Goal: Transaction & Acquisition: Purchase product/service

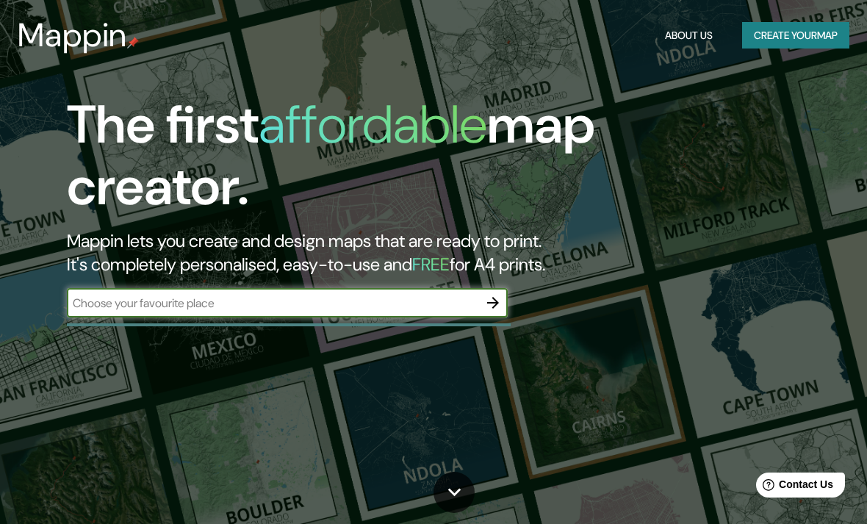
click at [389, 308] on input "text" at bounding box center [272, 303] width 411 height 17
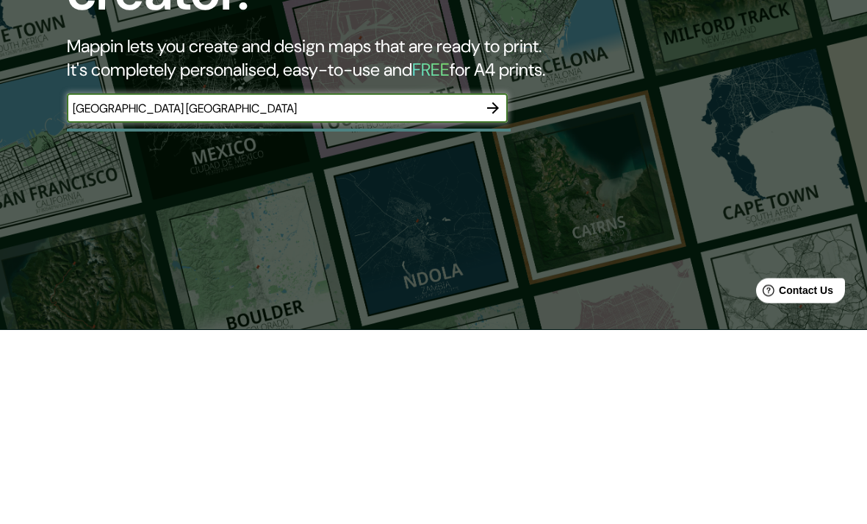
type input "[GEOGRAPHIC_DATA] [GEOGRAPHIC_DATA]"
click at [491, 294] on icon "button" at bounding box center [493, 303] width 18 height 18
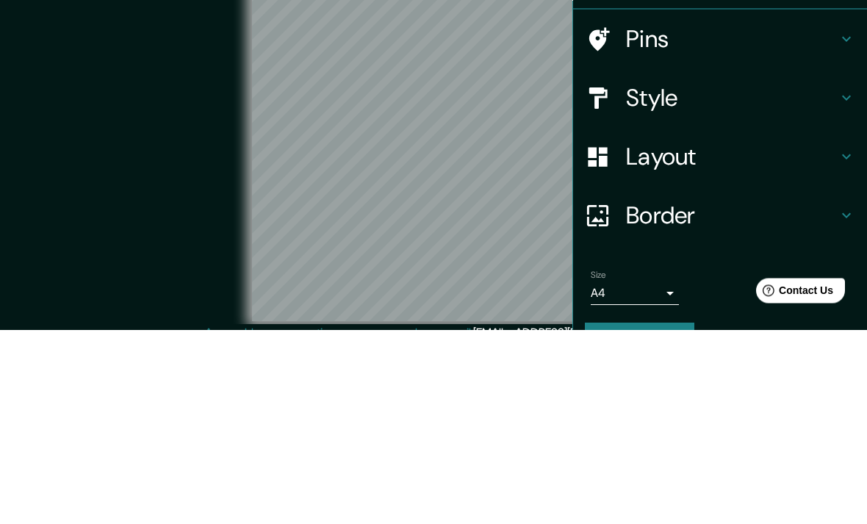
scroll to position [60, 0]
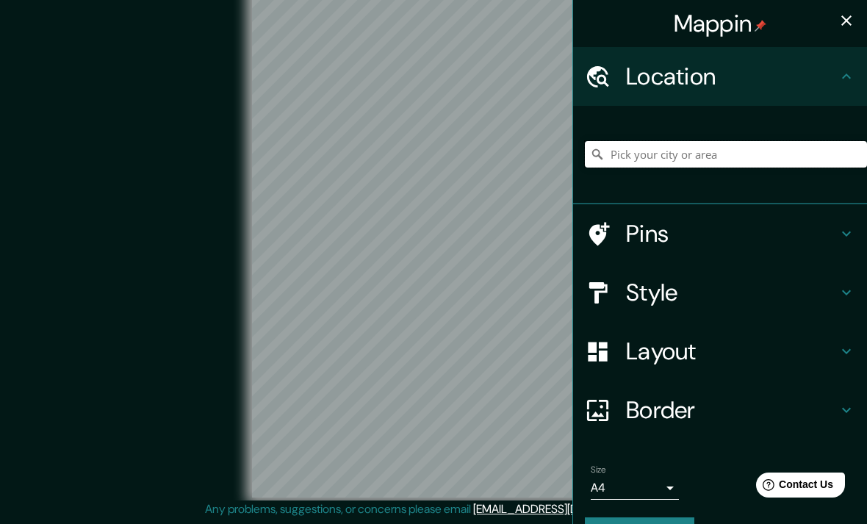
click at [737, 148] on input "Pick your city or area" at bounding box center [726, 154] width 282 height 26
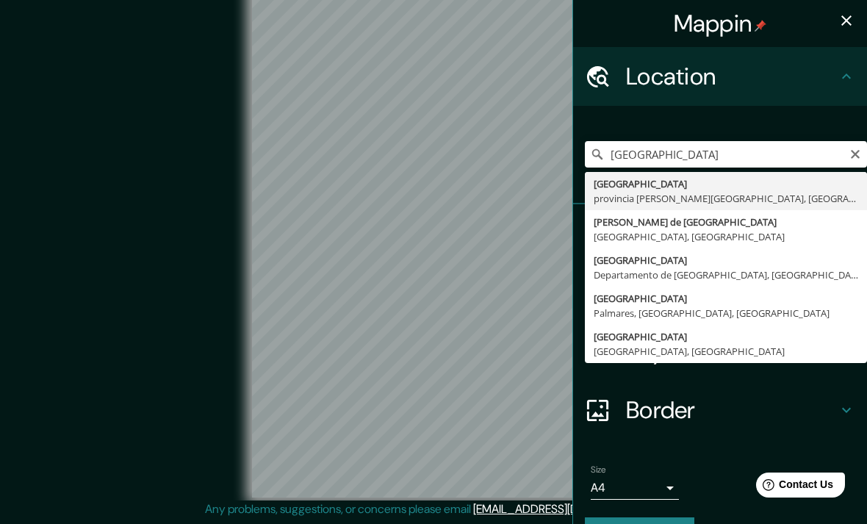
type input "[GEOGRAPHIC_DATA], [GEOGRAPHIC_DATA][PERSON_NAME], [GEOGRAPHIC_DATA]"
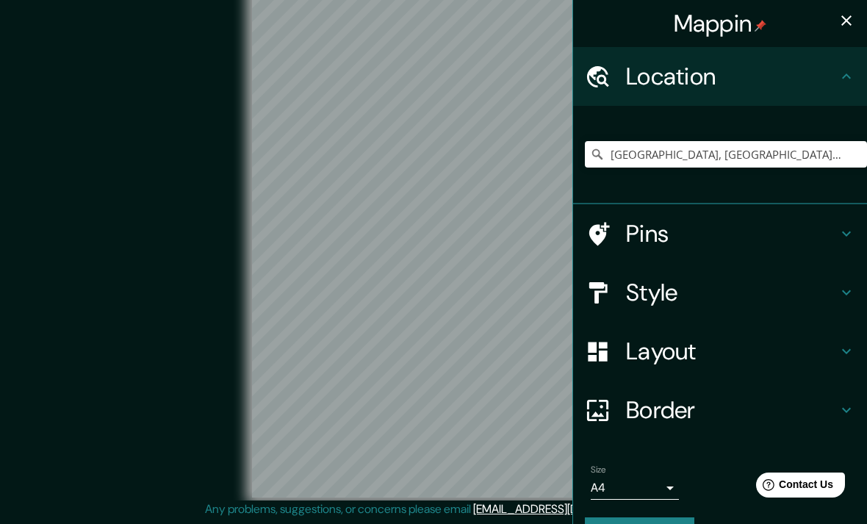
click at [848, 227] on icon at bounding box center [847, 234] width 18 height 18
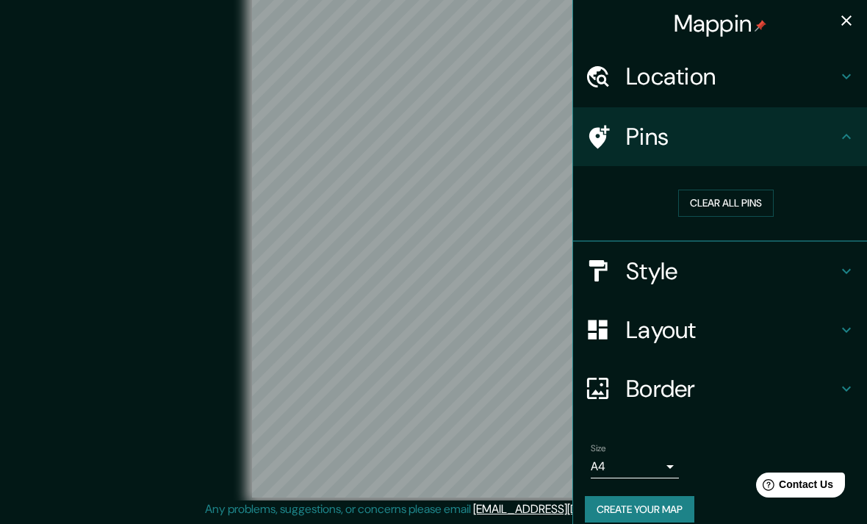
click at [860, 141] on div "Pins" at bounding box center [720, 136] width 294 height 59
click at [848, 264] on icon at bounding box center [847, 271] width 18 height 18
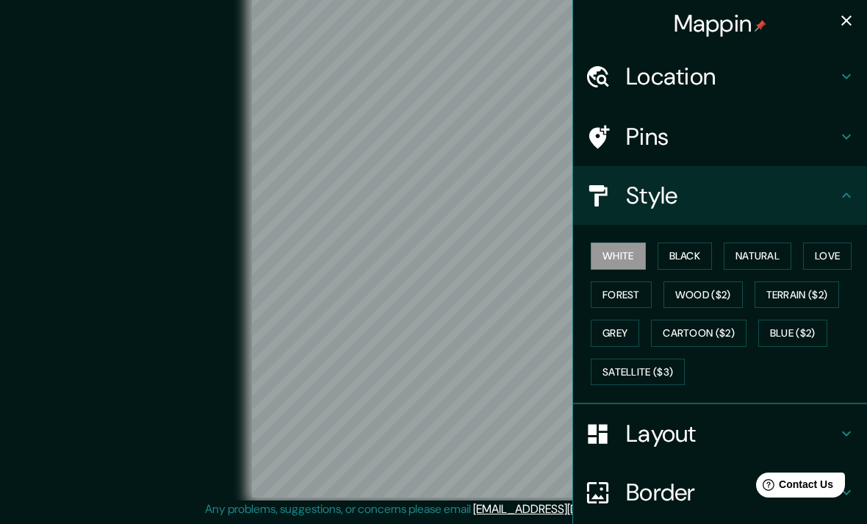
click at [689, 256] on button "Black" at bounding box center [685, 255] width 55 height 27
click at [767, 247] on button "Natural" at bounding box center [758, 255] width 68 height 27
click at [836, 251] on button "Love" at bounding box center [827, 255] width 48 height 27
click at [625, 275] on div "White Black Natural Love Forest Wood ($2) Terrain ($2) Grey Cartoon ($2) Blue (…" at bounding box center [726, 314] width 282 height 154
click at [630, 284] on button "Forest" at bounding box center [621, 294] width 61 height 27
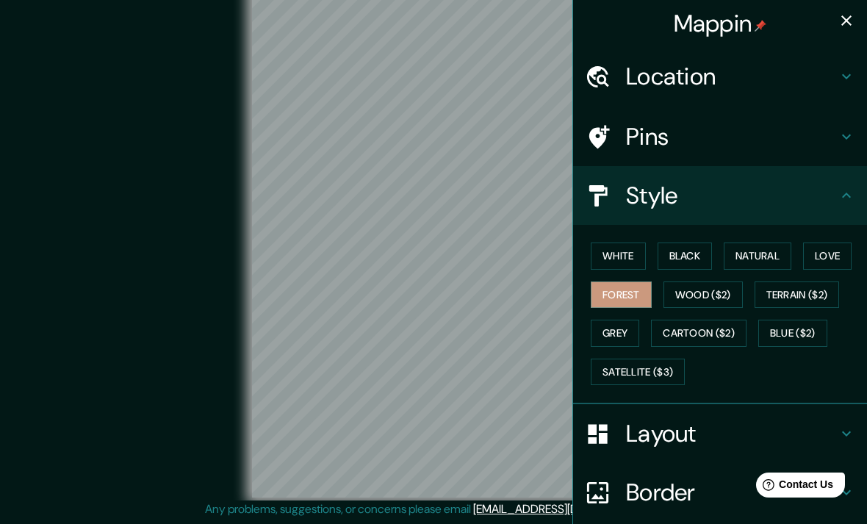
click at [717, 290] on button "Wood ($2)" at bounding box center [702, 294] width 79 height 27
click at [764, 253] on button "Natural" at bounding box center [758, 255] width 68 height 27
click at [853, 187] on icon at bounding box center [847, 196] width 18 height 18
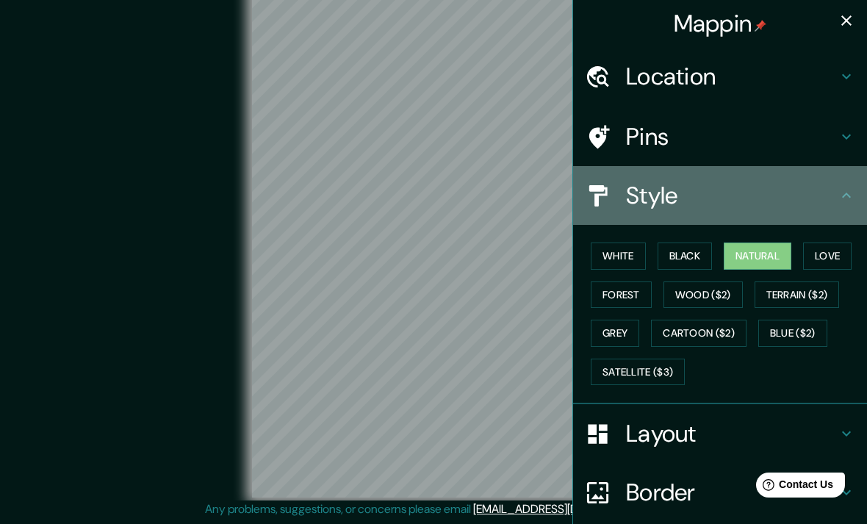
click at [844, 187] on icon at bounding box center [847, 196] width 18 height 18
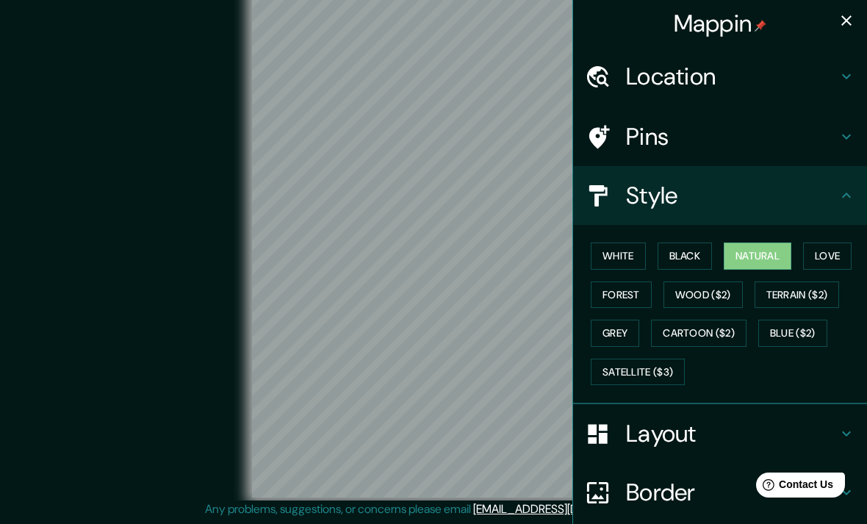
click at [849, 178] on div "Style" at bounding box center [720, 195] width 294 height 59
click at [858, 187] on div "Style" at bounding box center [720, 195] width 294 height 59
click at [857, 187] on div "Style" at bounding box center [720, 195] width 294 height 59
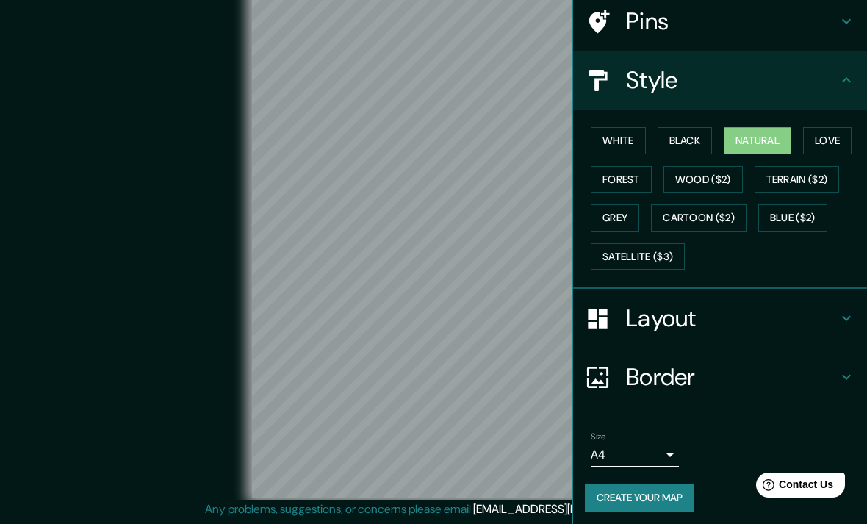
scroll to position [115, 0]
click at [841, 314] on icon at bounding box center [847, 319] width 18 height 18
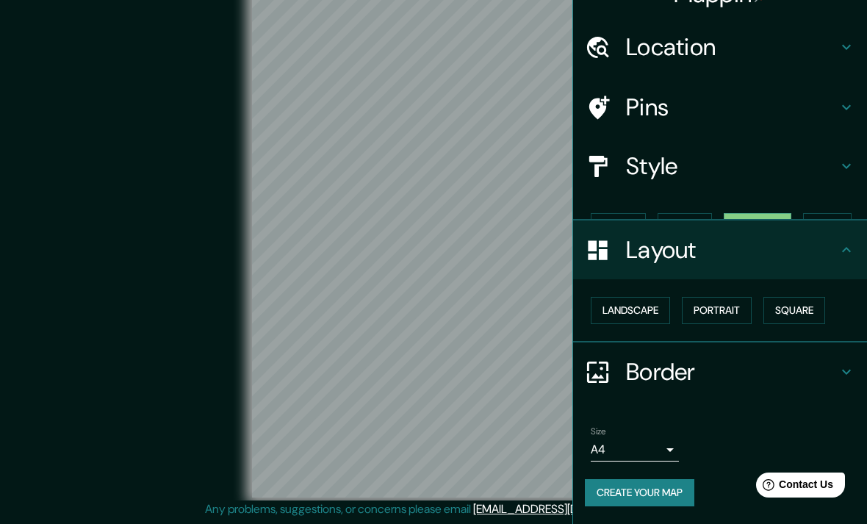
scroll to position [0, 0]
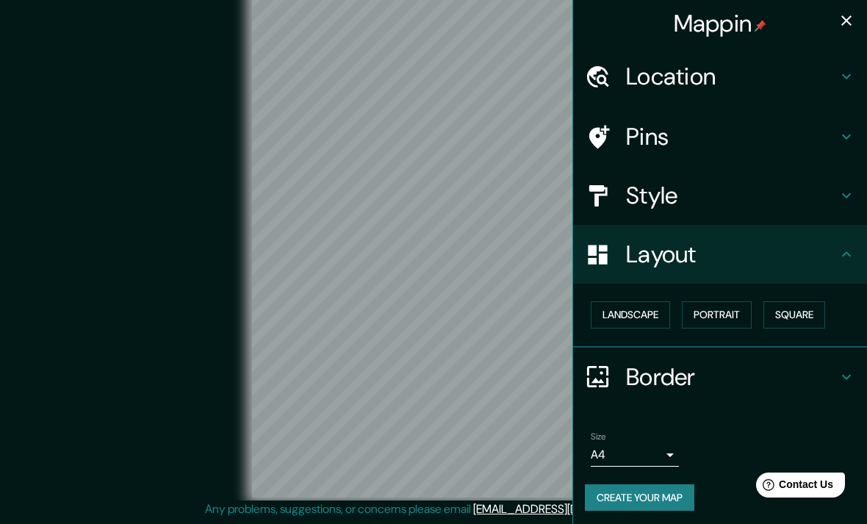
click at [644, 304] on button "Landscape" at bounding box center [630, 314] width 79 height 27
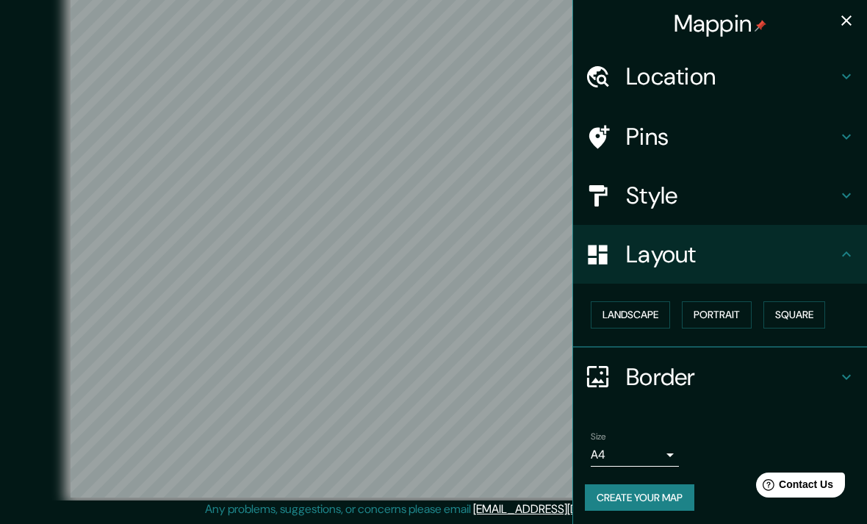
click at [647, 315] on button "Landscape" at bounding box center [630, 314] width 79 height 27
click at [733, 305] on button "Portrait" at bounding box center [717, 314] width 70 height 27
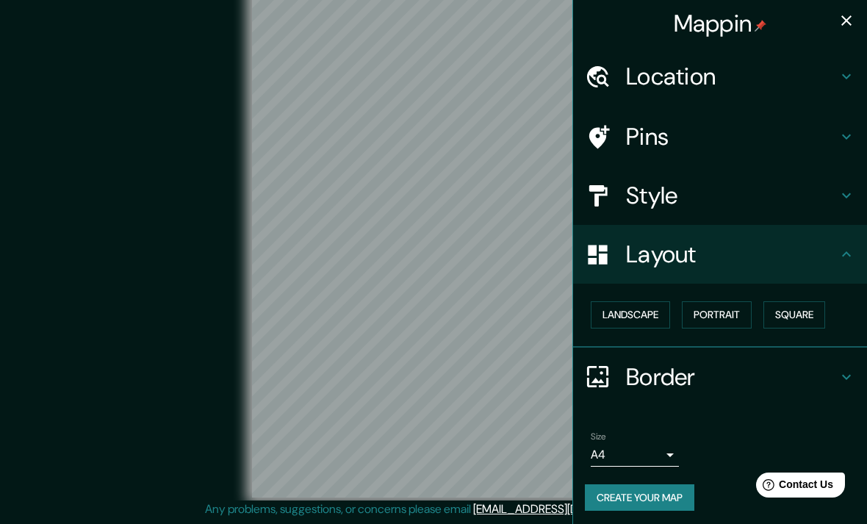
click at [808, 304] on button "Square" at bounding box center [794, 314] width 62 height 27
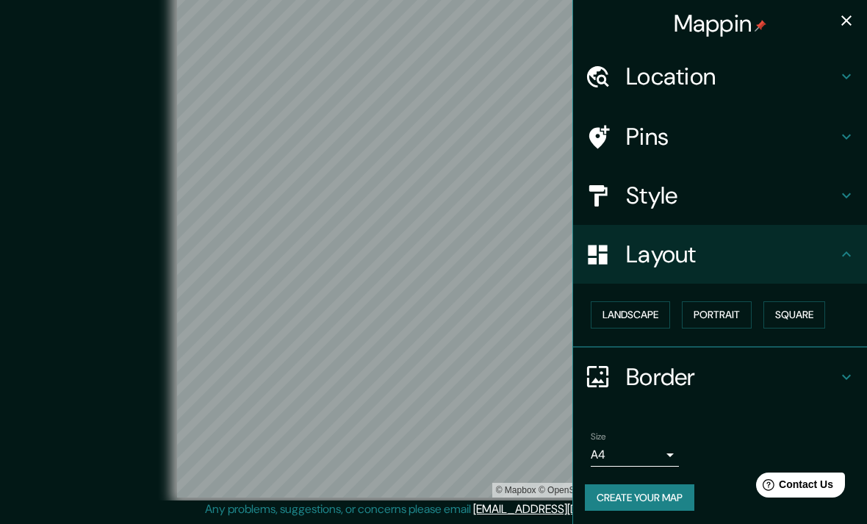
click at [650, 306] on button "Landscape" at bounding box center [630, 314] width 79 height 27
